Goal: Task Accomplishment & Management: Use online tool/utility

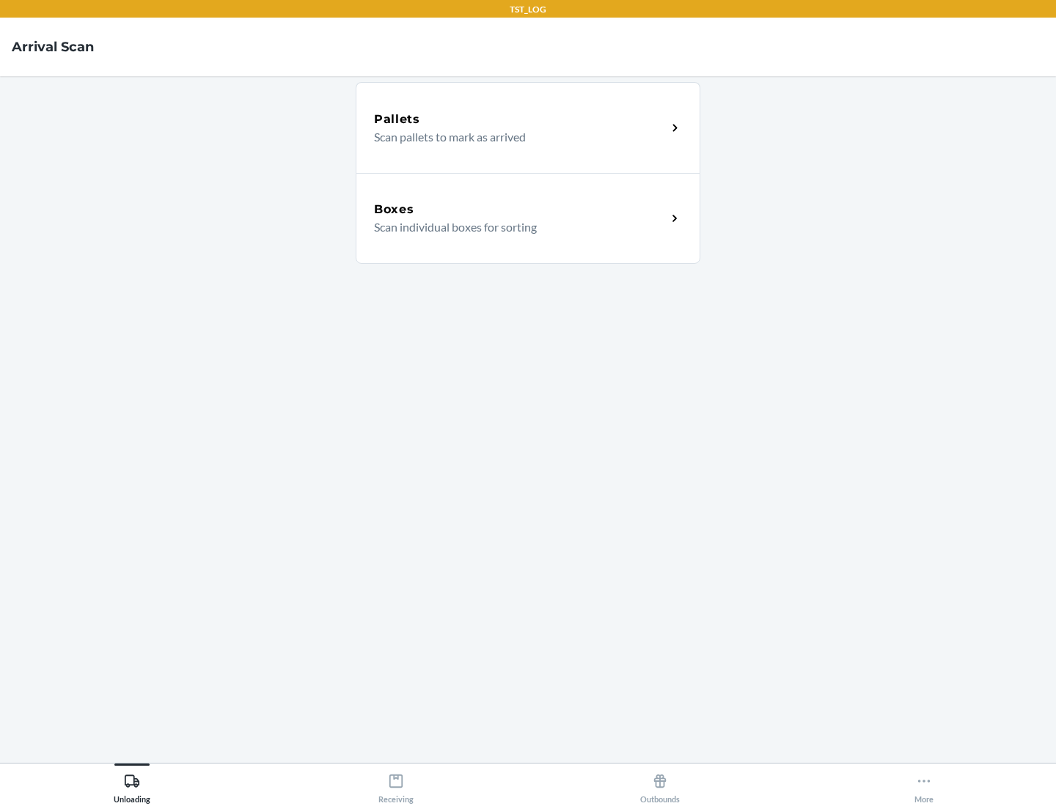
click at [520, 210] on div "Boxes" at bounding box center [520, 210] width 292 height 18
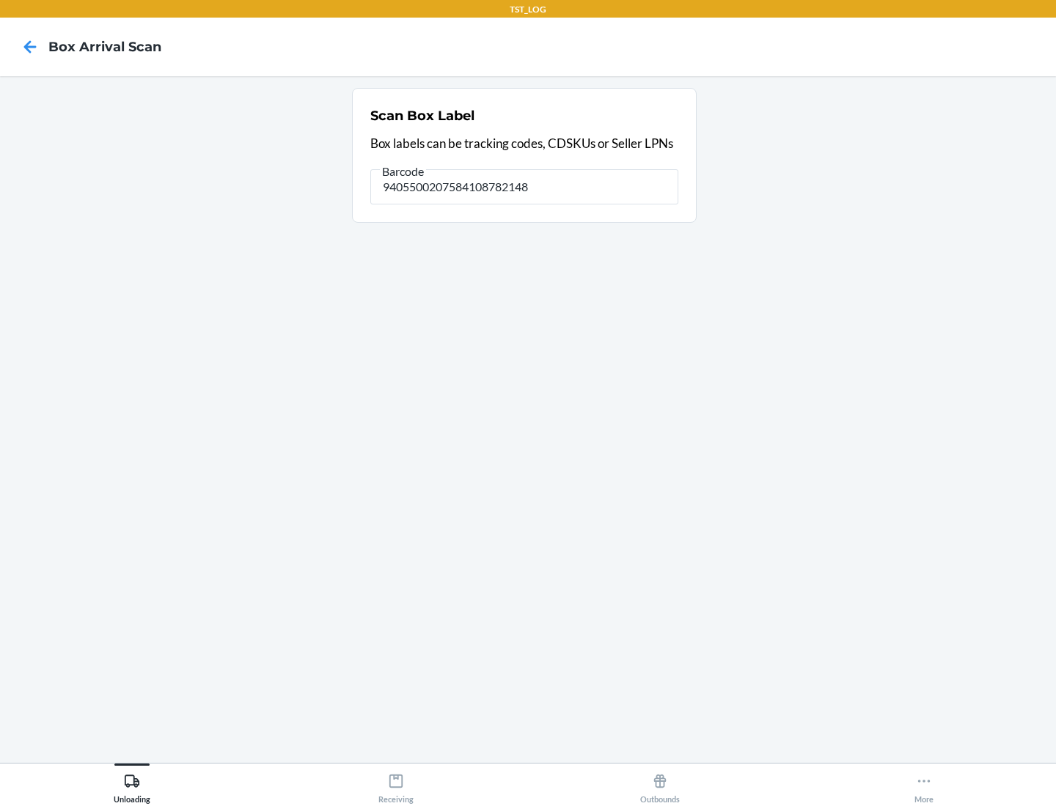
type input "9405500207584108782148"
